Goal: Information Seeking & Learning: Learn about a topic

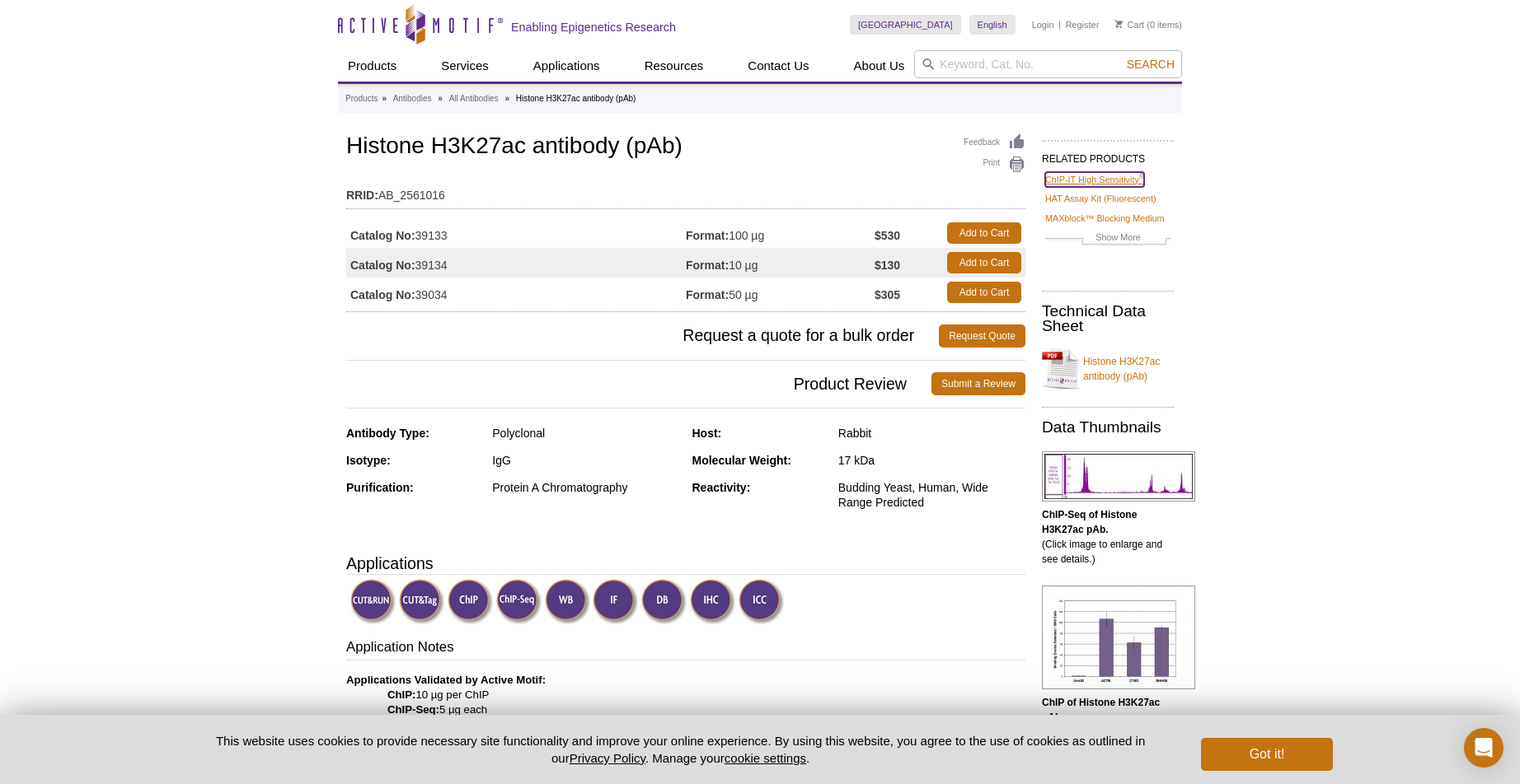
click at [1088, 178] on link "ChIP-IT High Sensitivity ®" at bounding box center [1094, 179] width 99 height 15
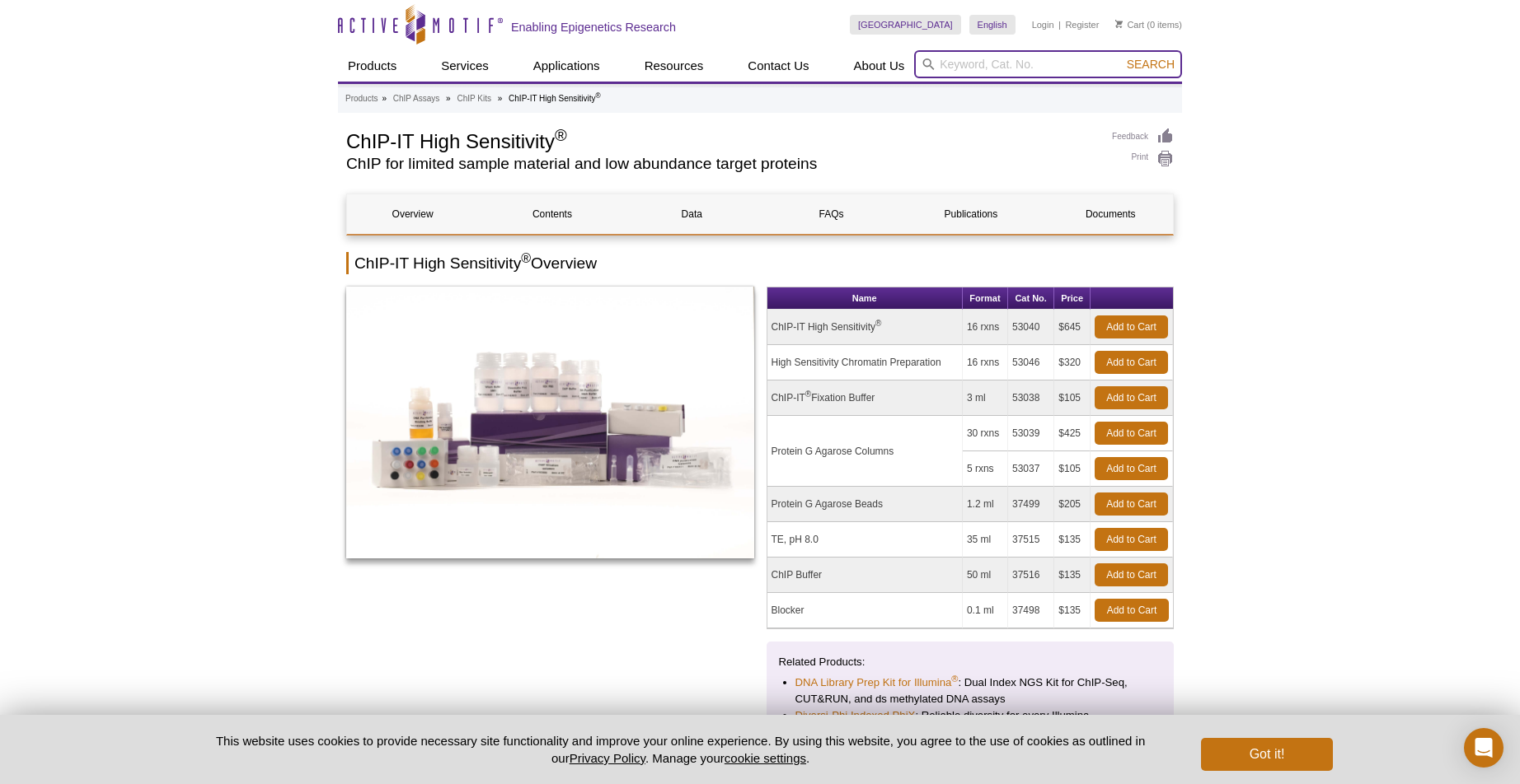
click at [983, 65] on input "search" at bounding box center [1049, 64] width 268 height 28
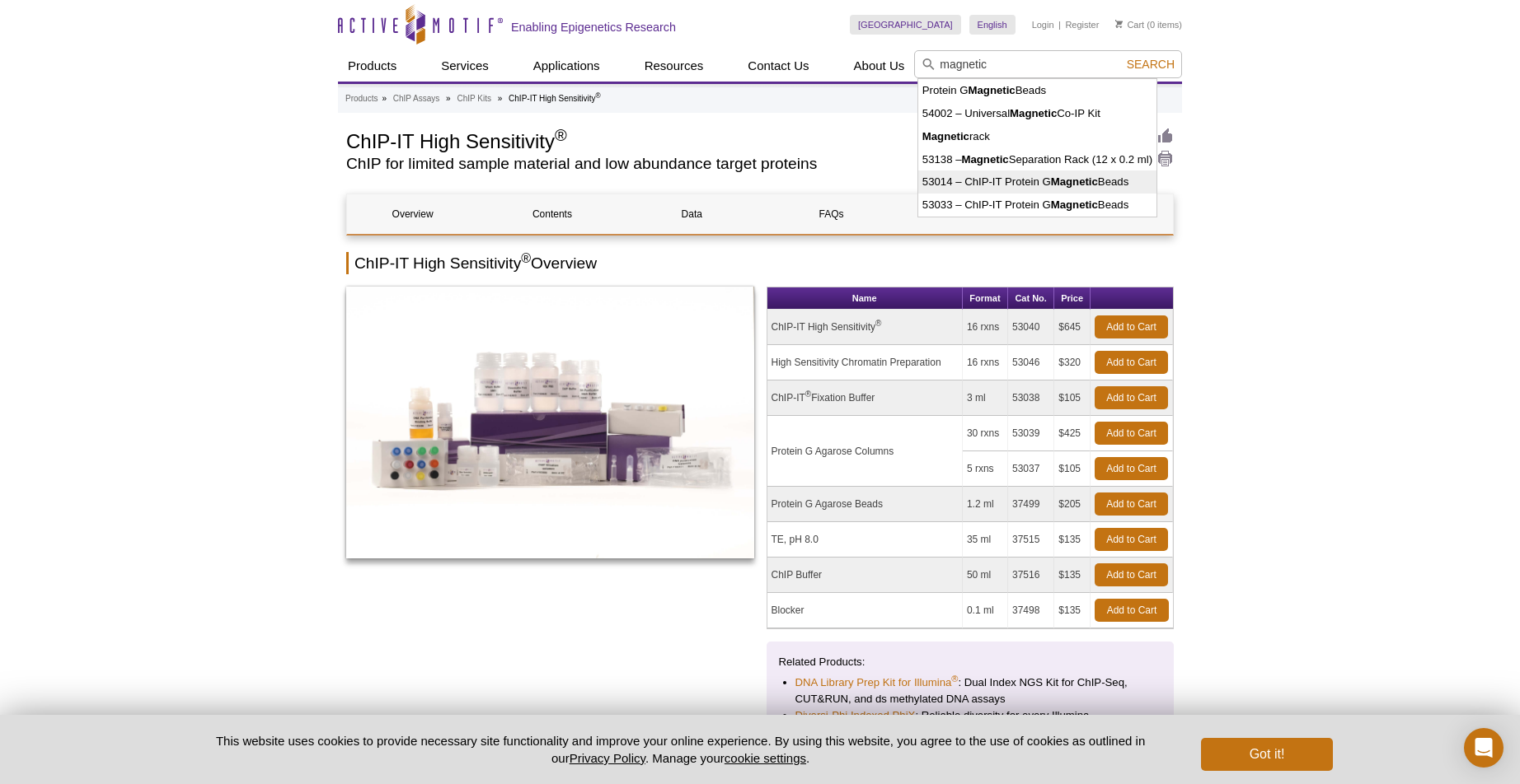
click at [979, 181] on li "53014 – ChIP-IT Protein G Magnetic Beads" at bounding box center [1038, 182] width 238 height 23
type input "53014 – ChIP-IT Protein G Magnetic Beads"
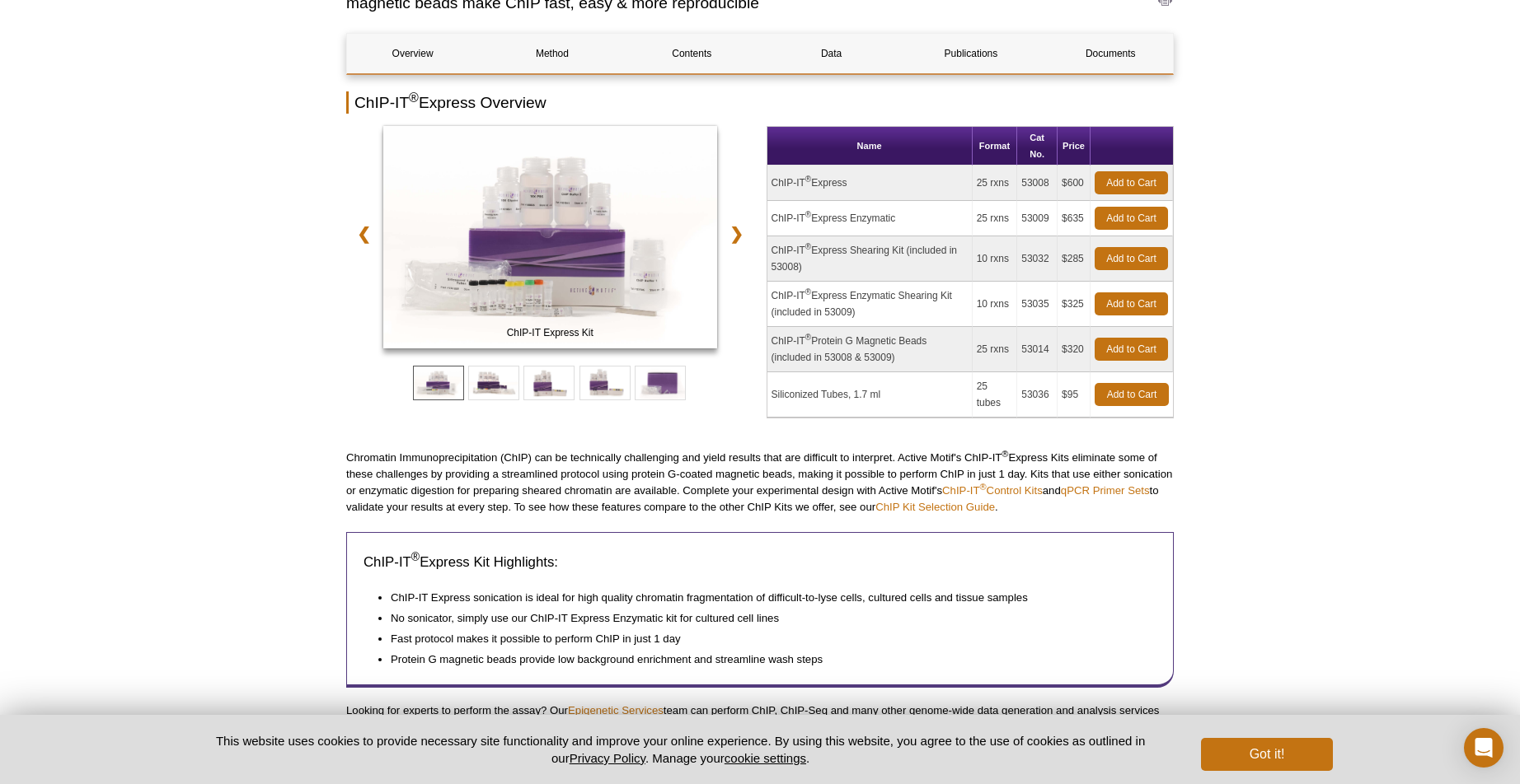
scroll to position [172, 0]
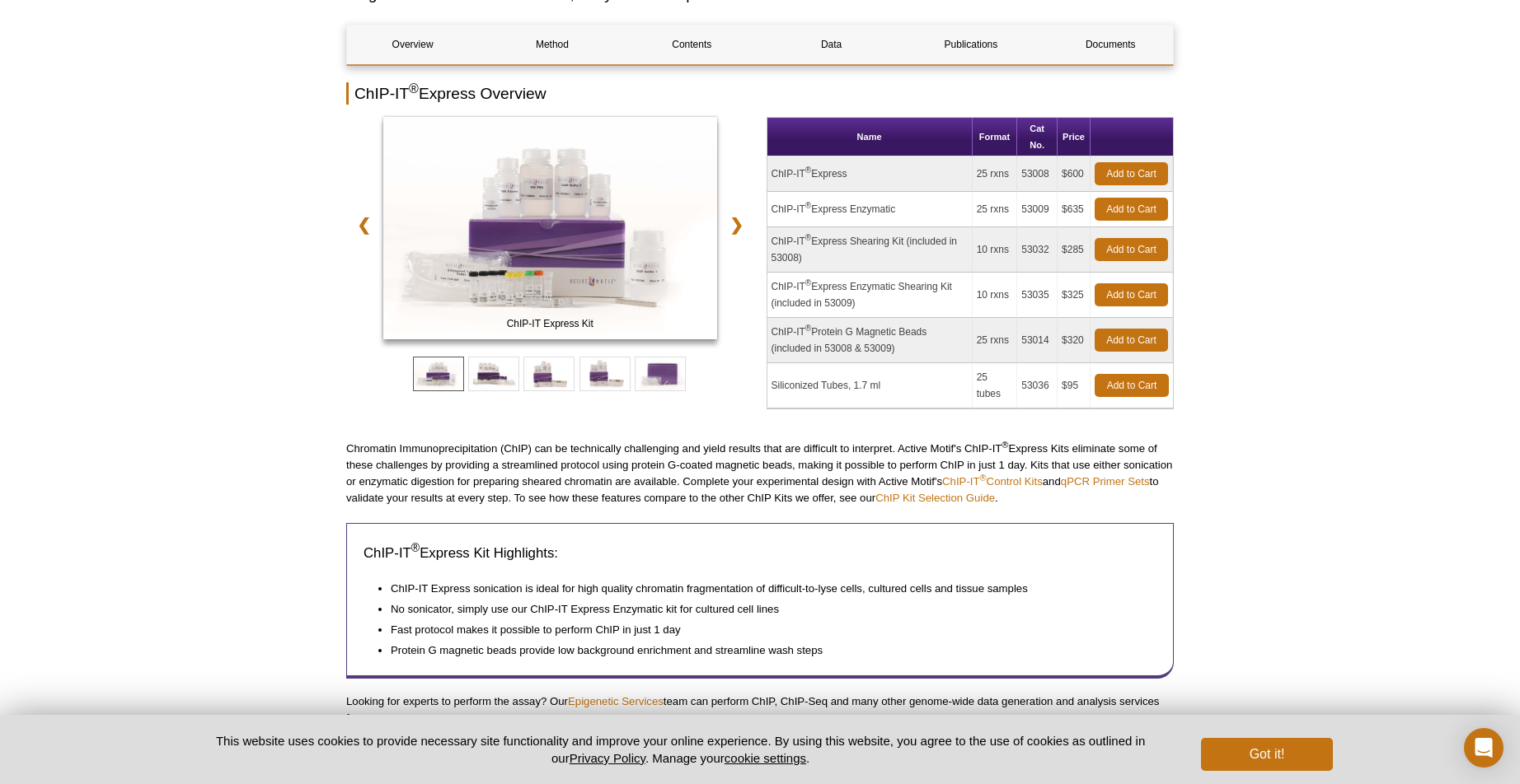
click at [819, 327] on td "ChIP-IT ® Protein G Magnetic Beads (included in 53008 & 53009)" at bounding box center [870, 340] width 205 height 45
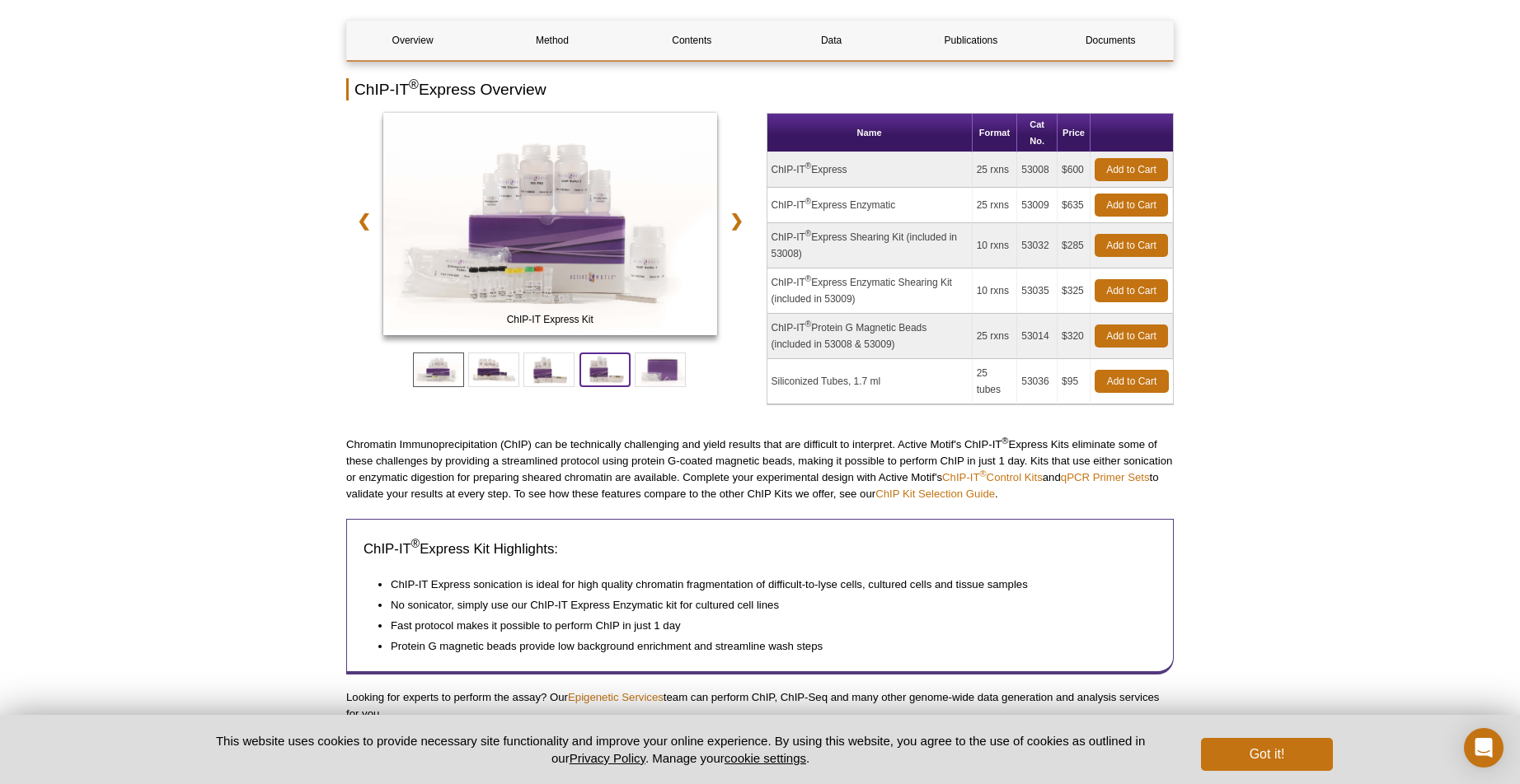
click at [601, 366] on span at bounding box center [604, 369] width 51 height 34
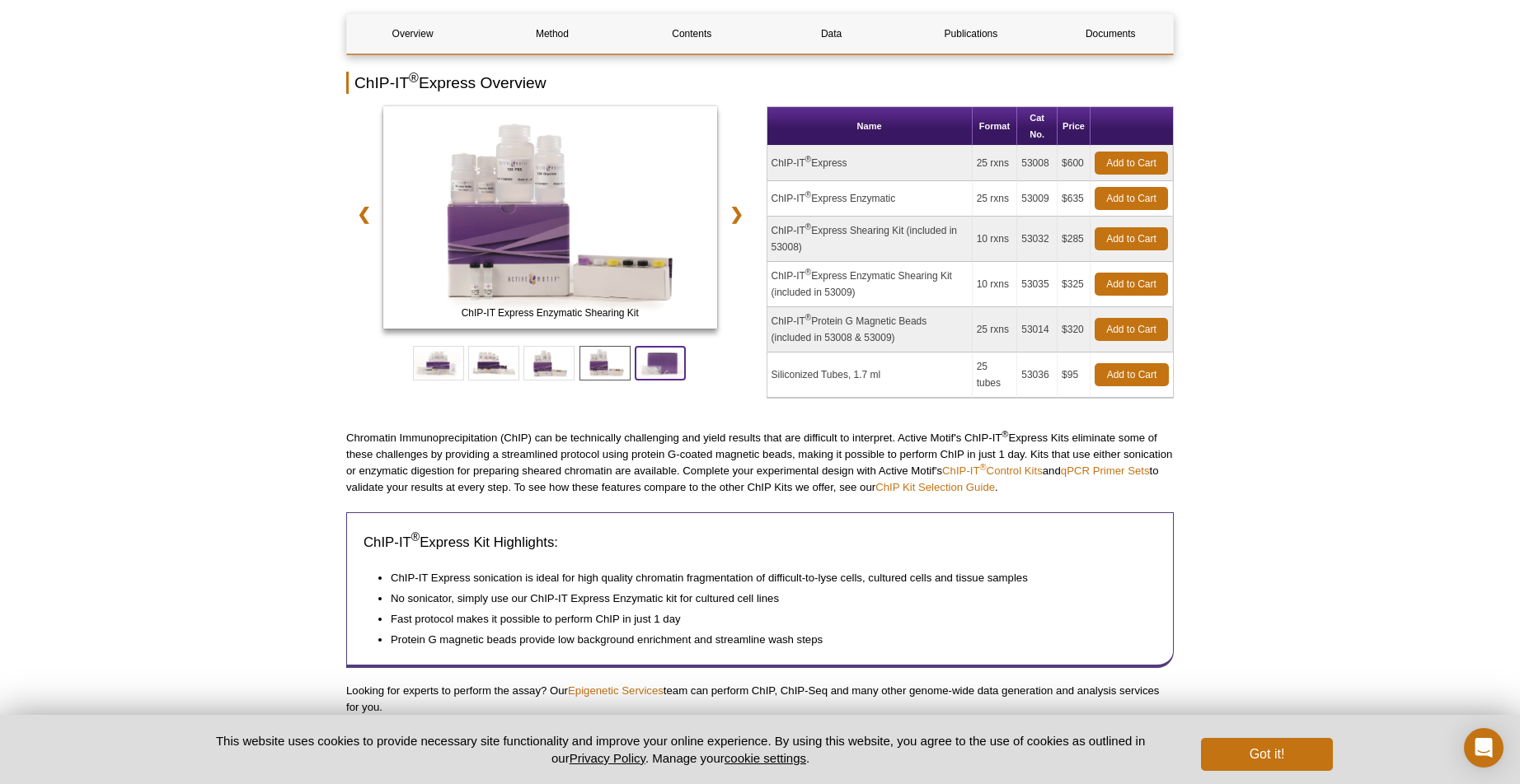
click at [647, 361] on span at bounding box center [660, 363] width 51 height 34
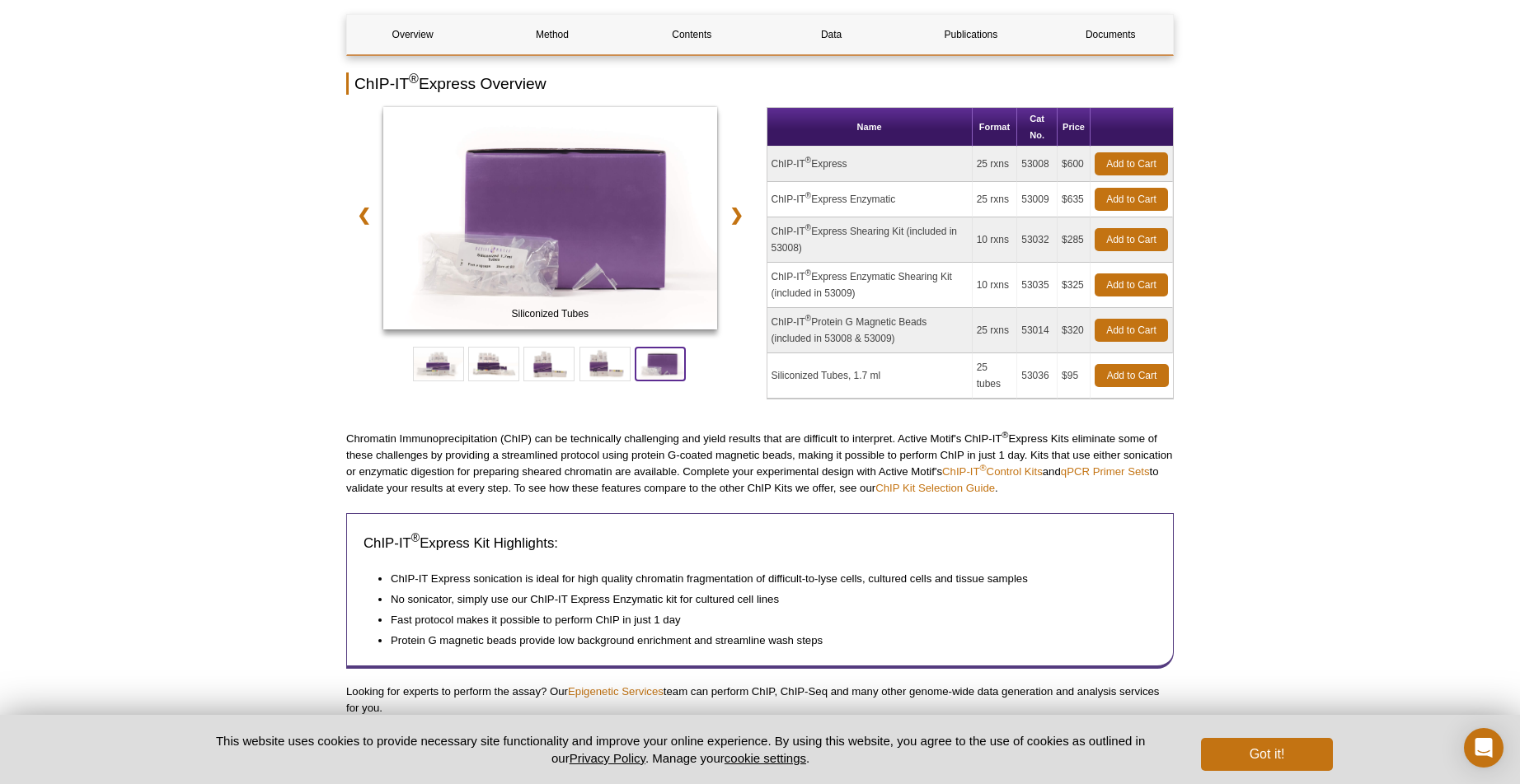
scroll to position [186, 0]
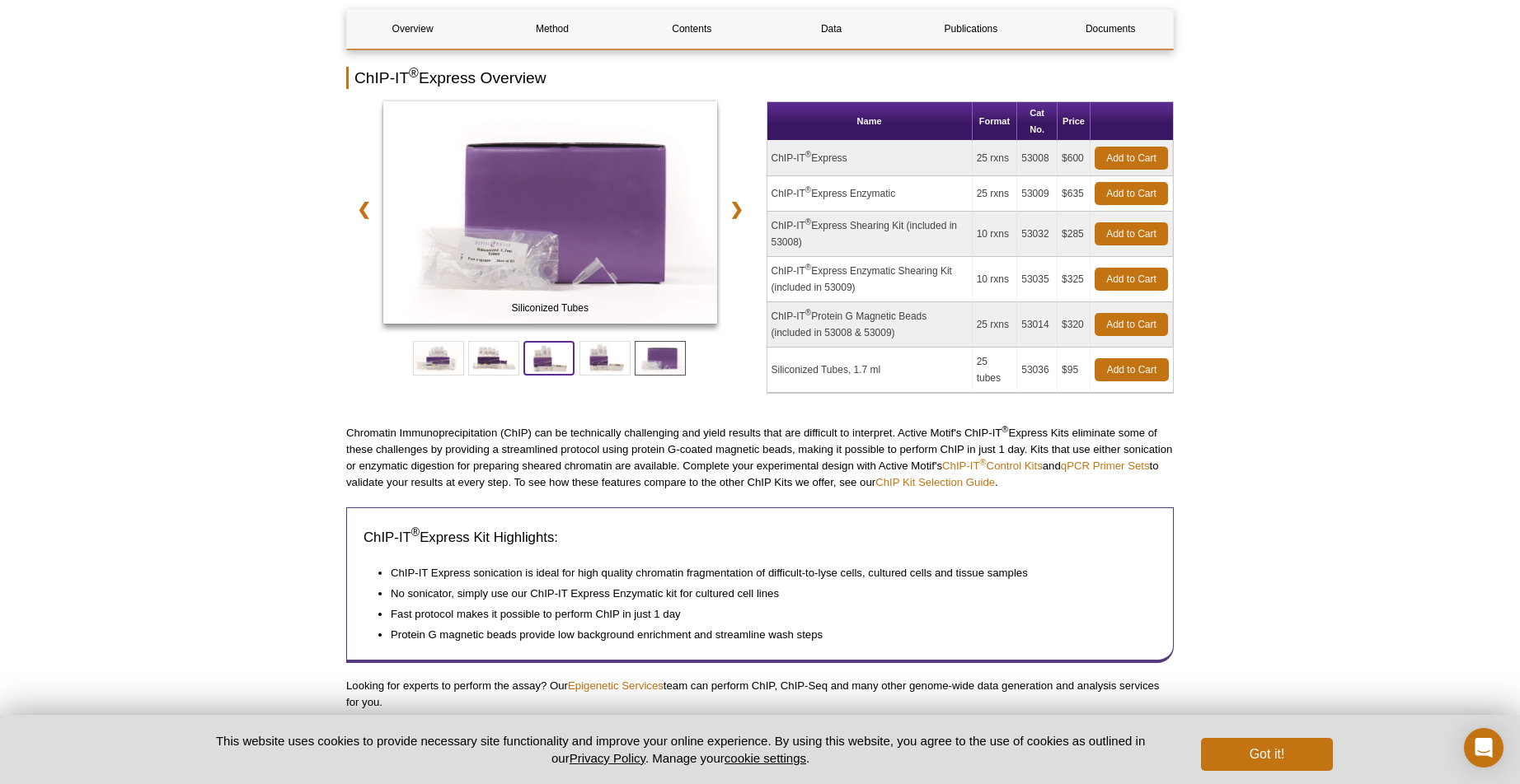
click at [553, 360] on span at bounding box center [549, 357] width 51 height 34
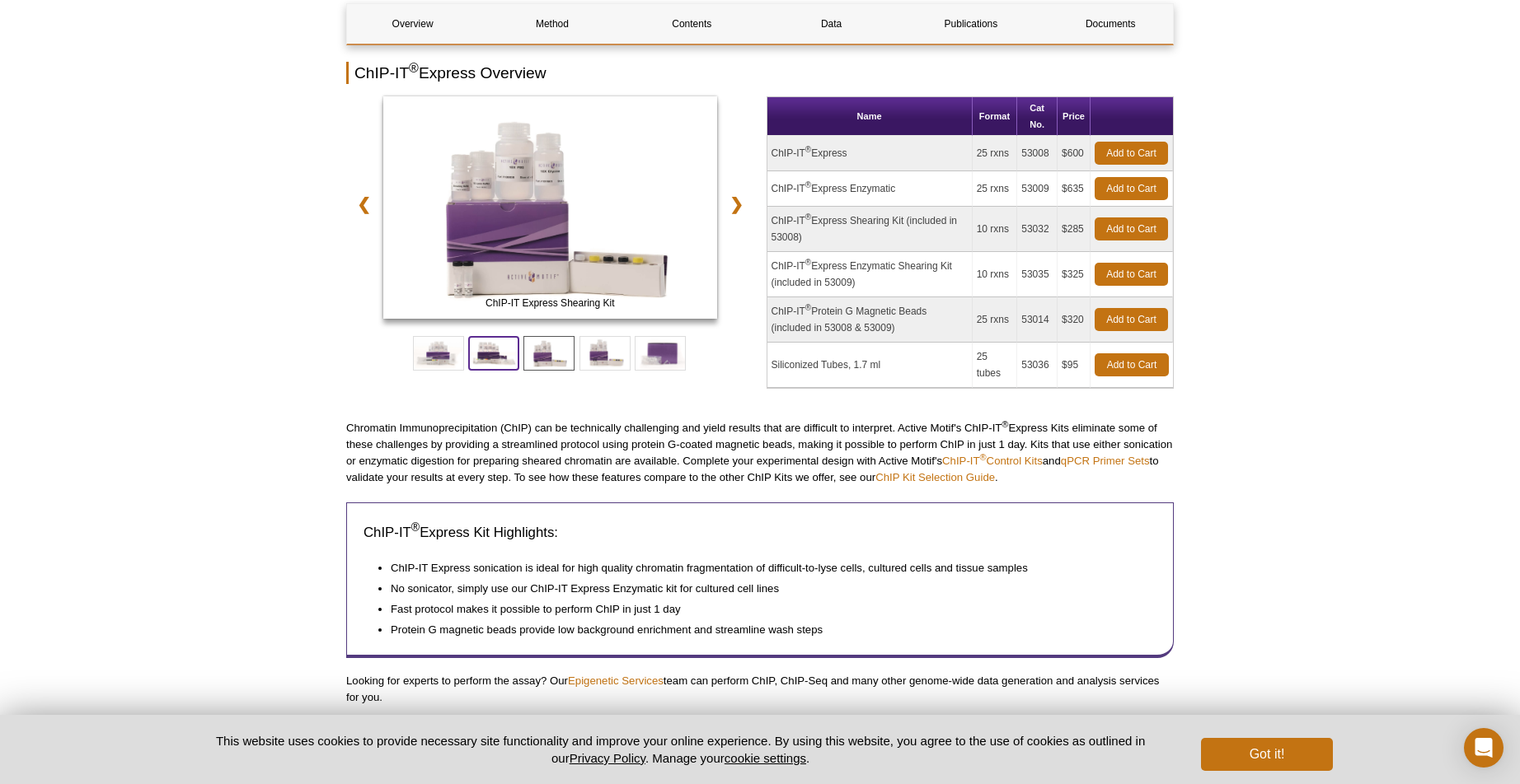
click at [492, 361] on span at bounding box center [493, 353] width 51 height 34
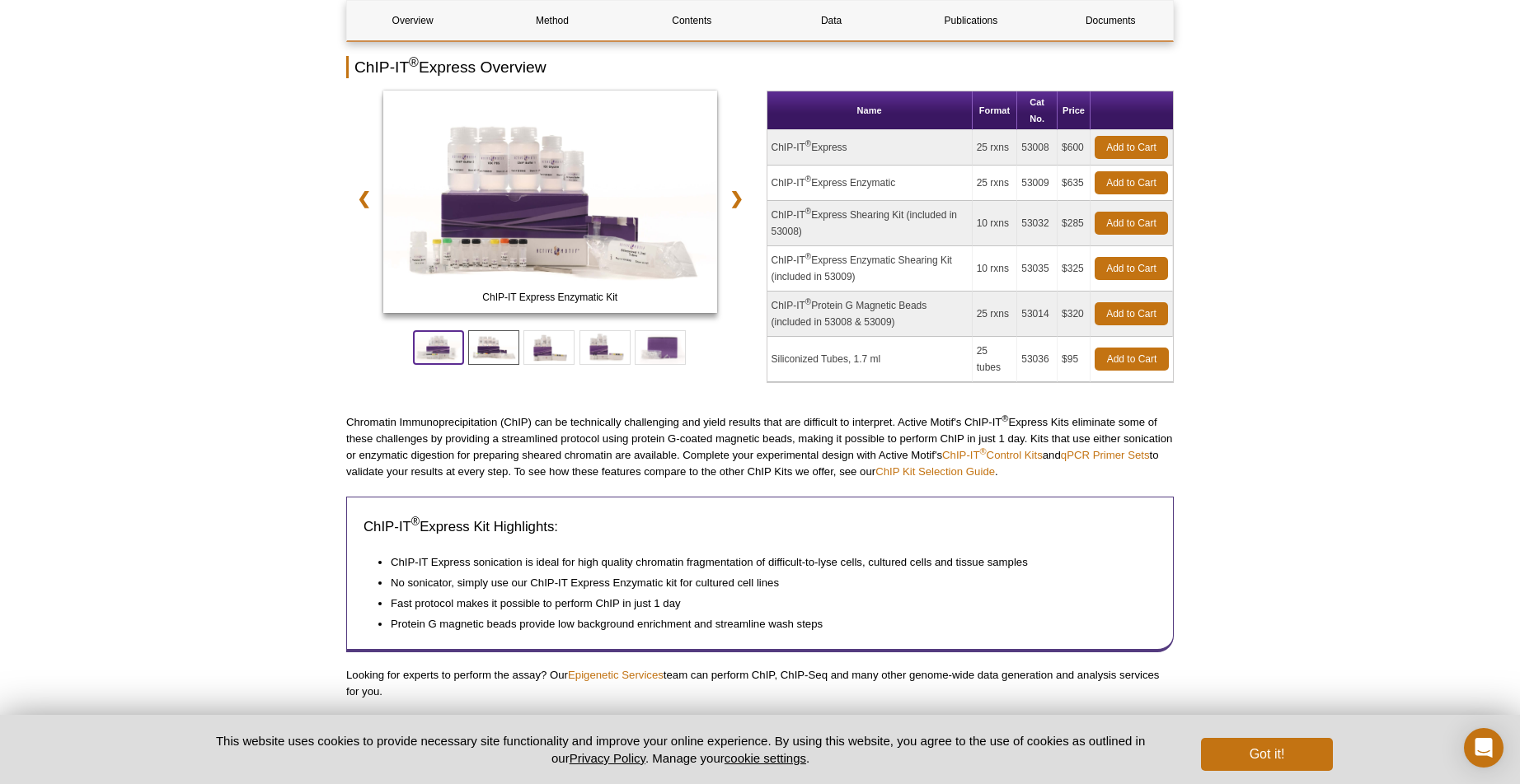
click at [455, 356] on span at bounding box center [438, 347] width 51 height 34
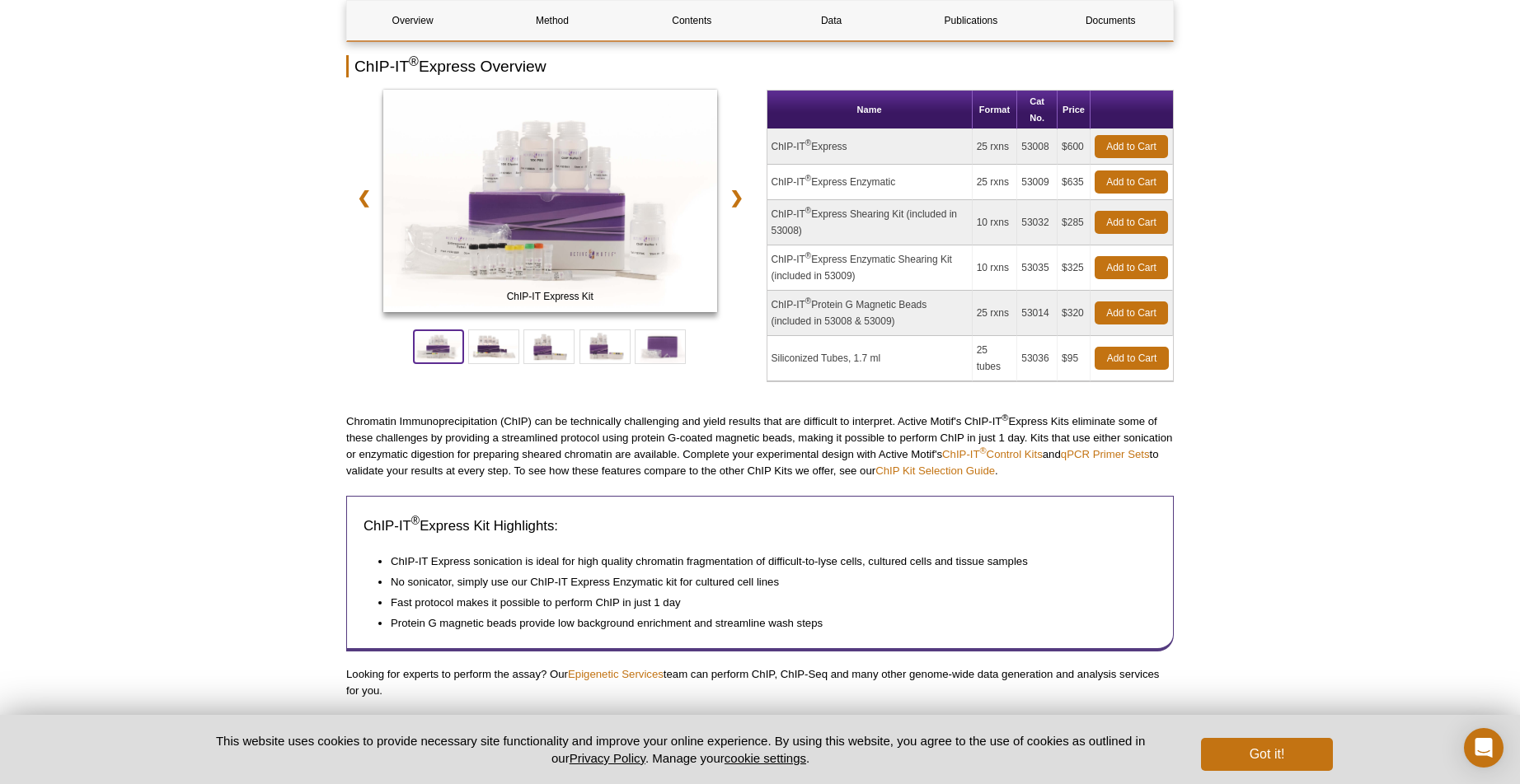
scroll to position [202, 0]
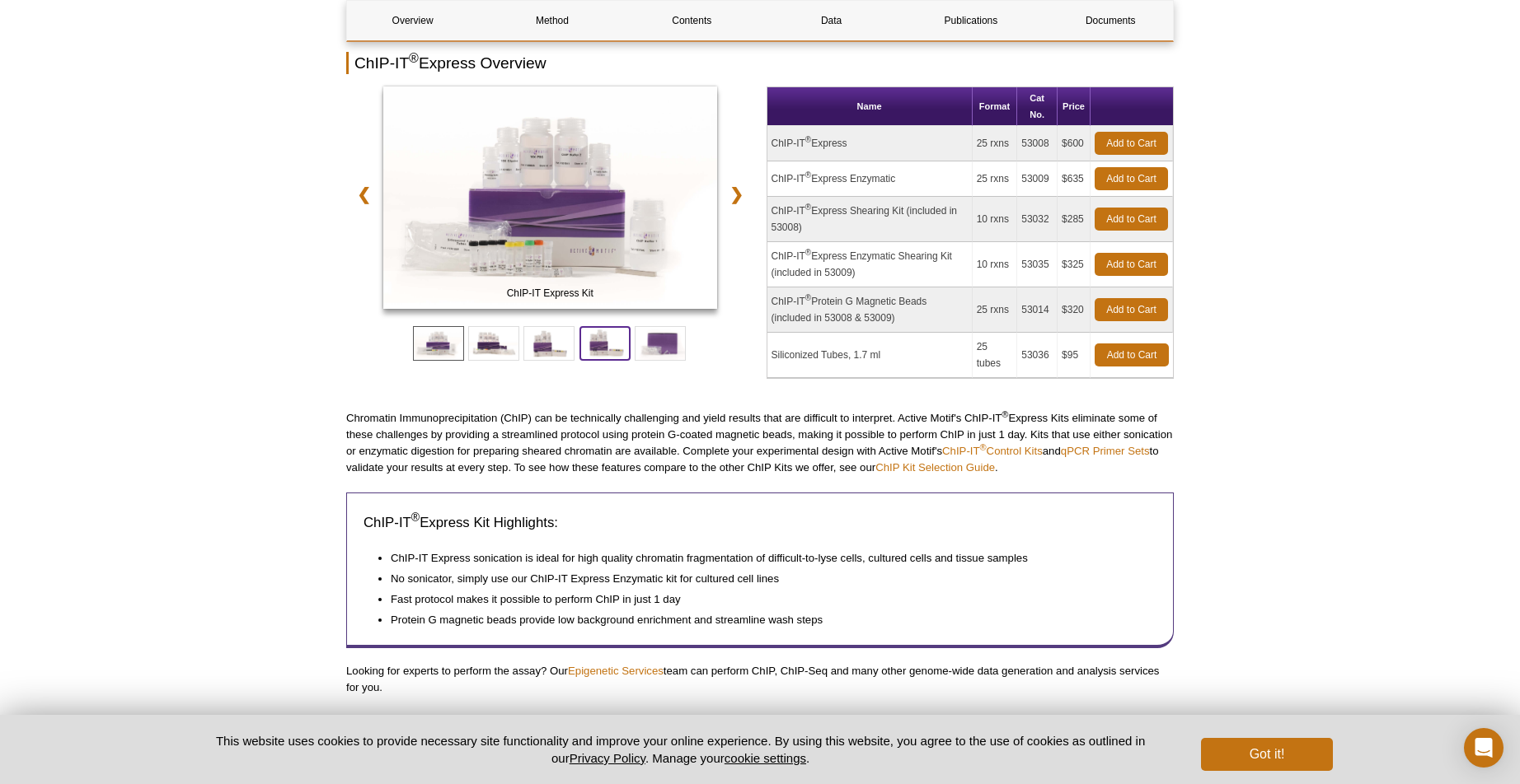
click at [624, 356] on span at bounding box center [604, 343] width 51 height 34
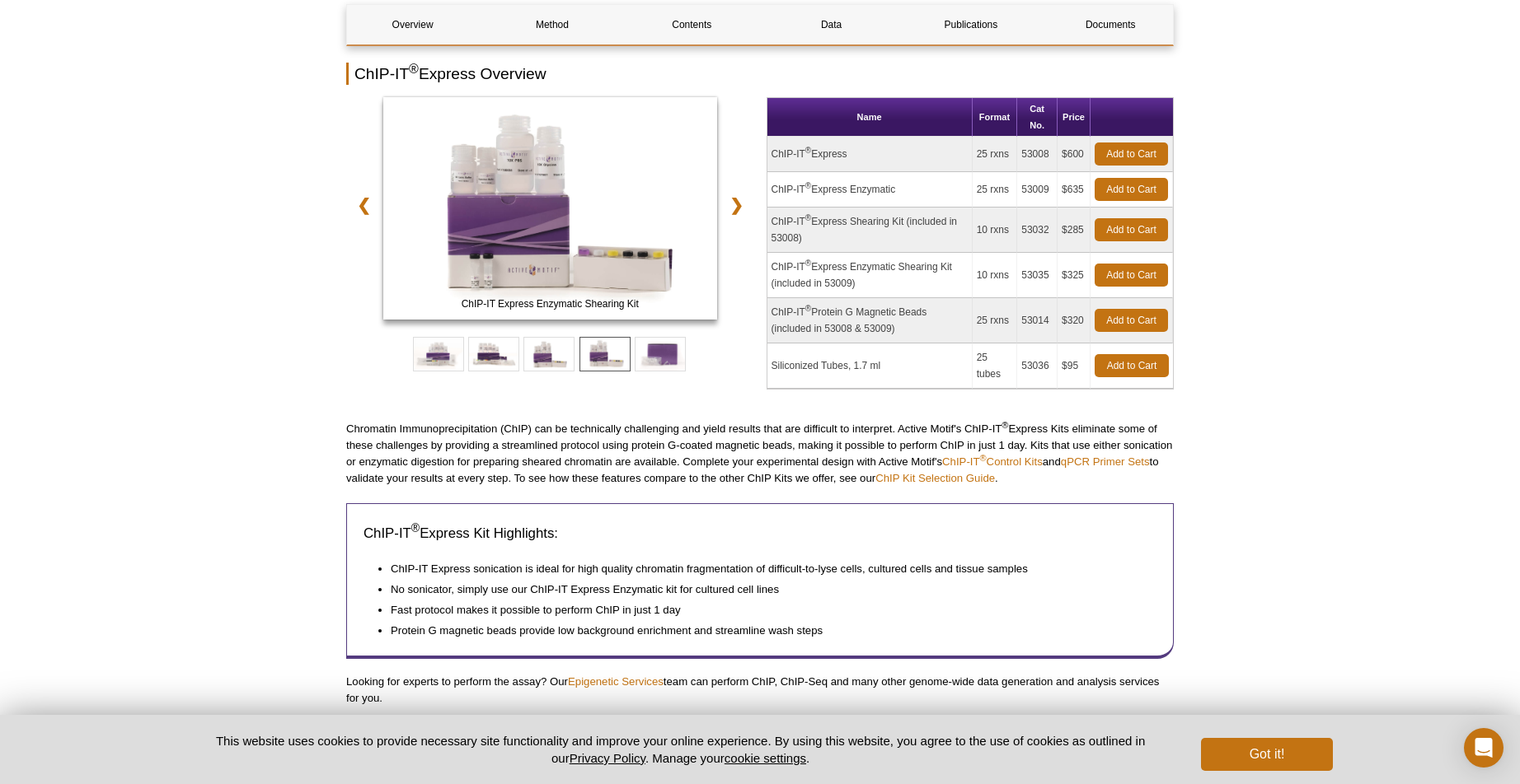
click at [845, 326] on td "ChIP-IT ® Protein G Magnetic Beads (included in 53008 & 53009)" at bounding box center [870, 320] width 205 height 45
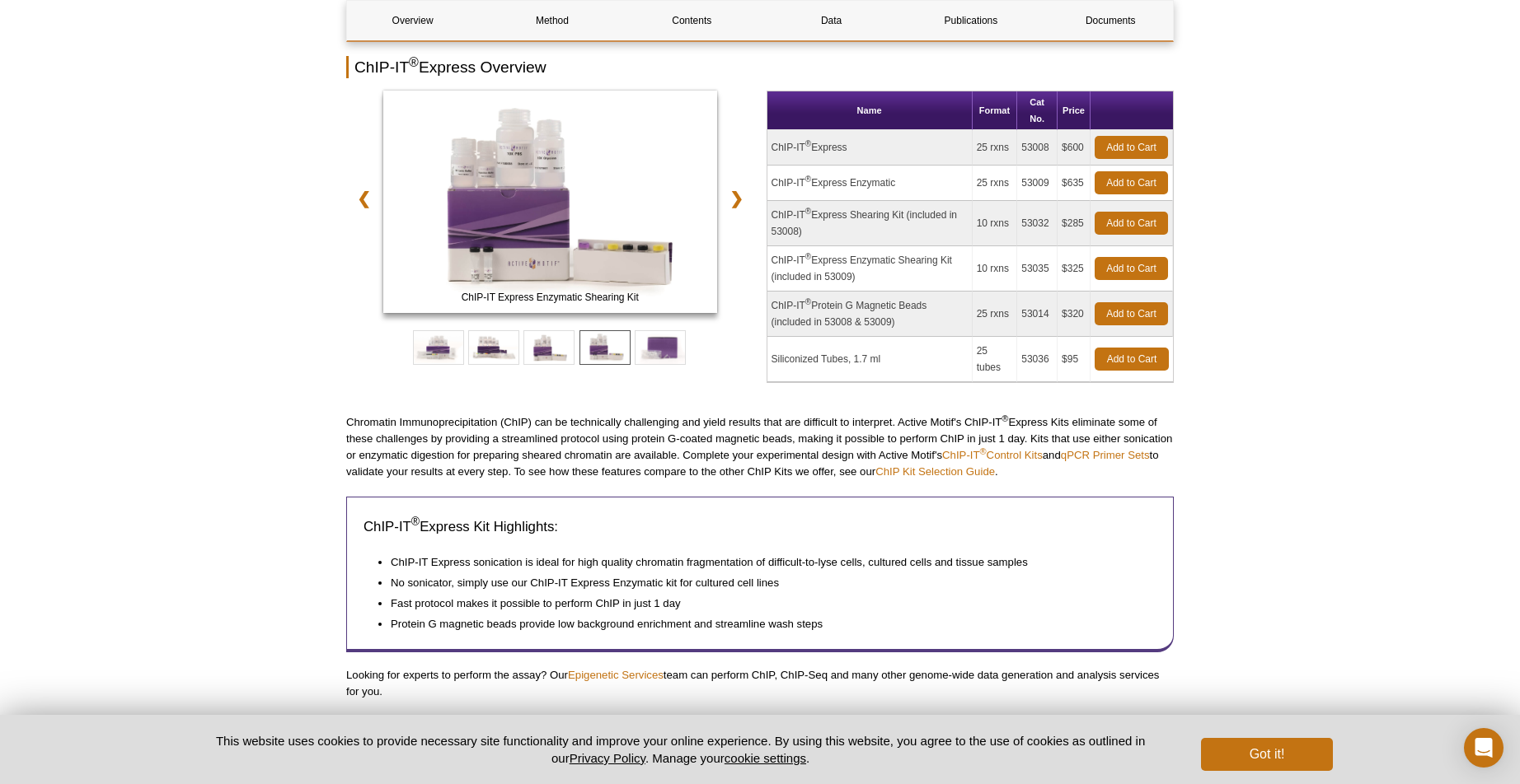
scroll to position [195, 0]
drag, startPoint x: 908, startPoint y: 327, endPoint x: 770, endPoint y: 309, distance: 139.2
click at [770, 309] on td "ChIP-IT ® Protein G Magnetic Beads (included in 53008 & 53009)" at bounding box center [870, 315] width 205 height 45
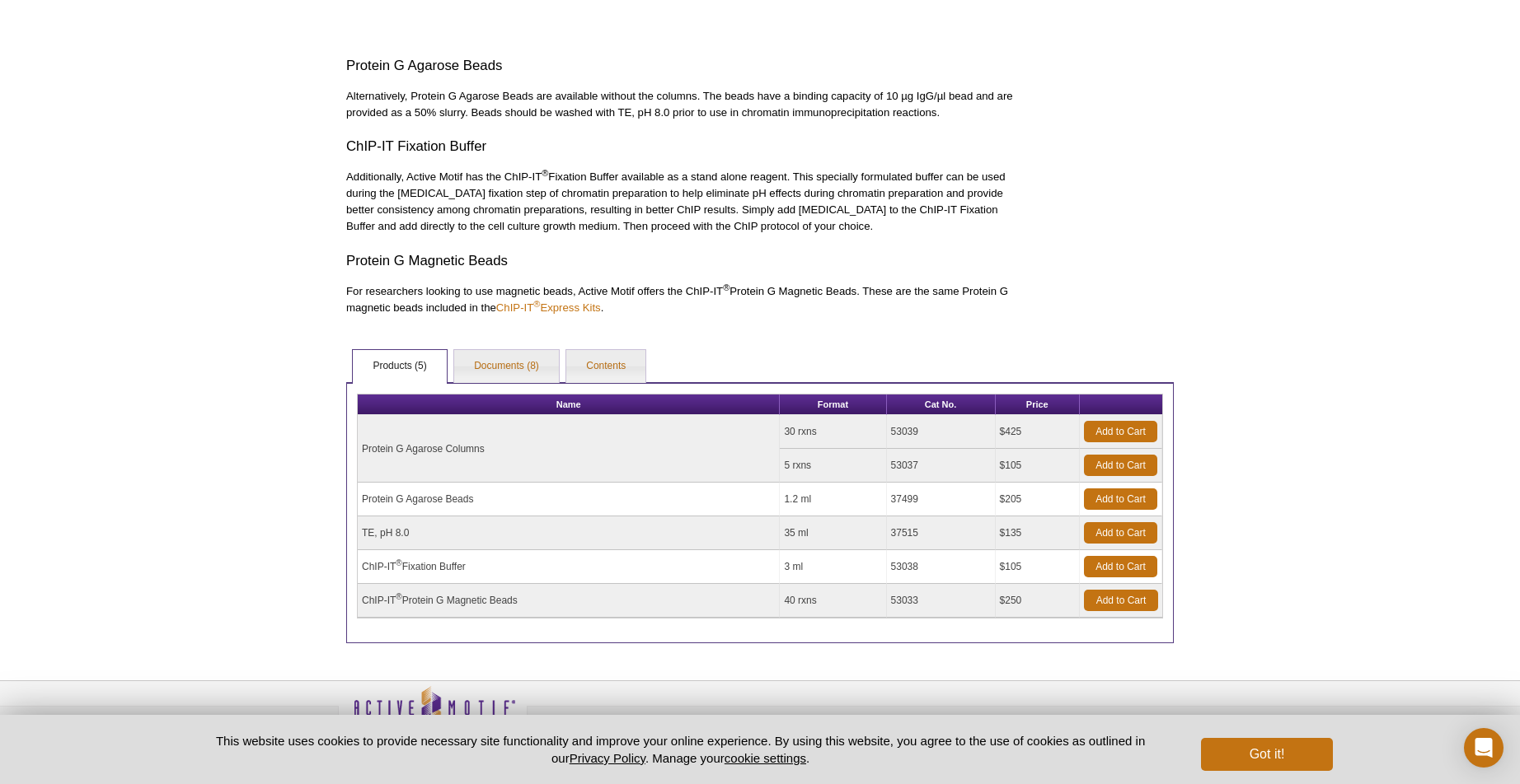
scroll to position [838, 0]
